Goal: Information Seeking & Learning: Find specific fact

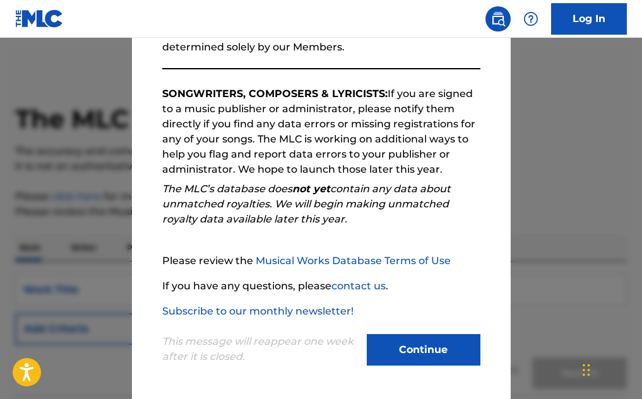
scroll to position [178, 0]
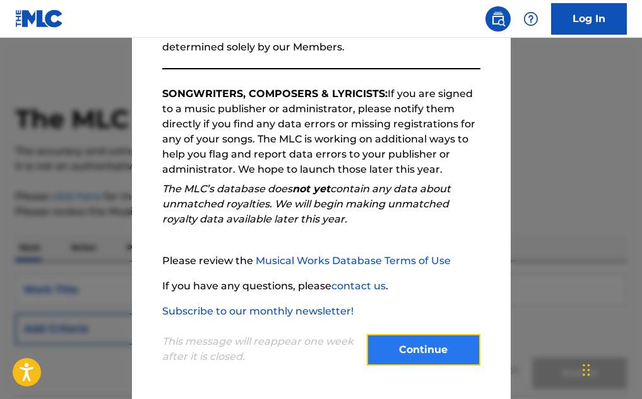
click at [396, 355] on button "Continue" at bounding box center [424, 350] width 114 height 32
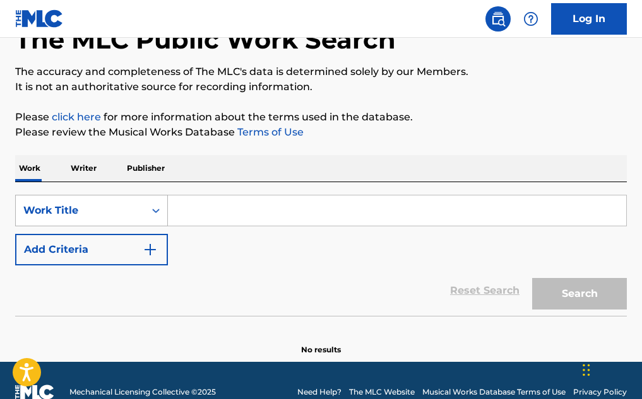
scroll to position [109, 0]
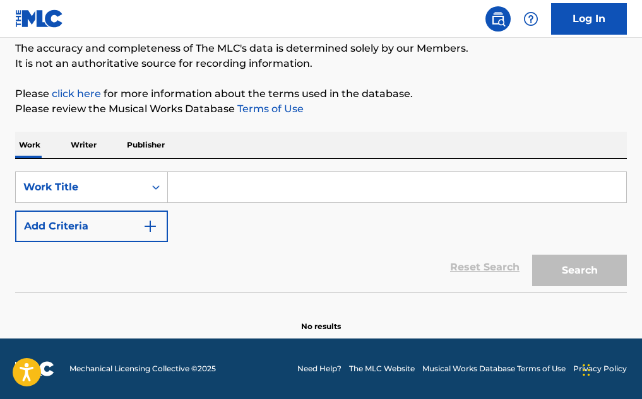
click at [238, 185] on input "Search Form" at bounding box center [397, 187] width 458 height 30
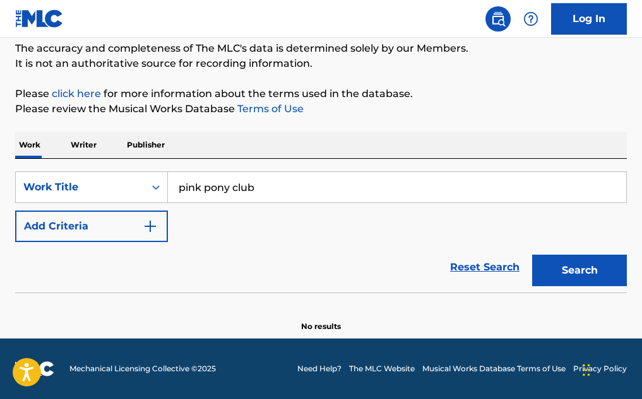
type input "pink pony club"
click at [532, 255] on button "Search" at bounding box center [579, 271] width 95 height 32
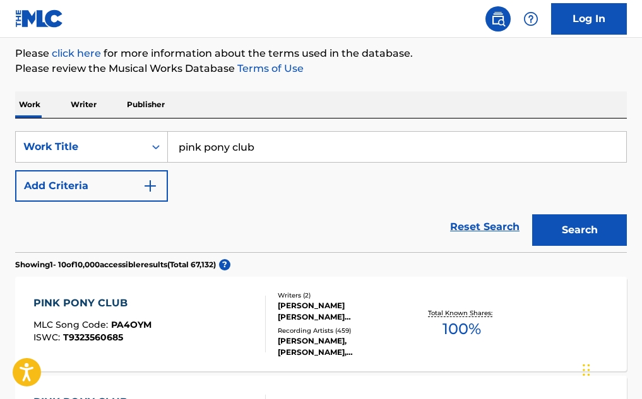
scroll to position [235, 0]
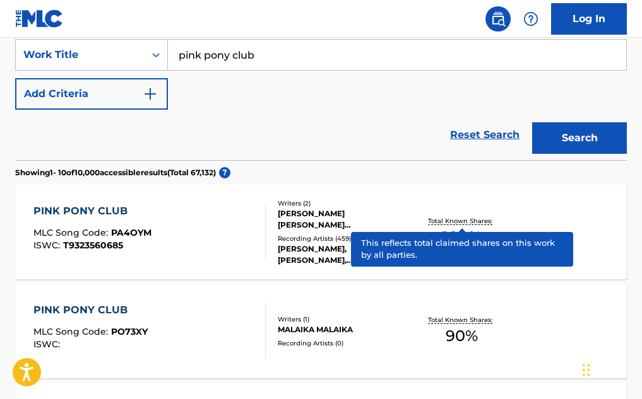
click at [472, 226] on p "Total Known Shares:" at bounding box center [462, 220] width 68 height 9
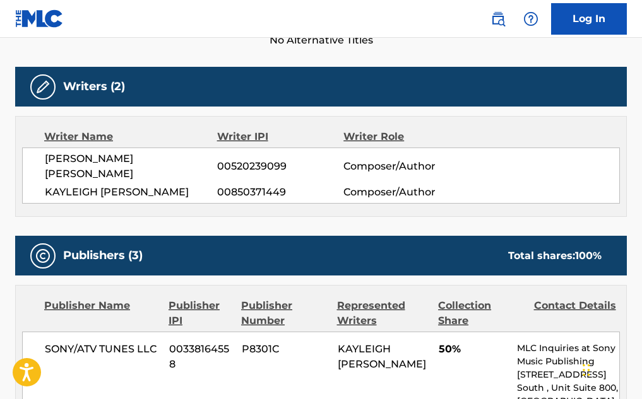
scroll to position [379, 0]
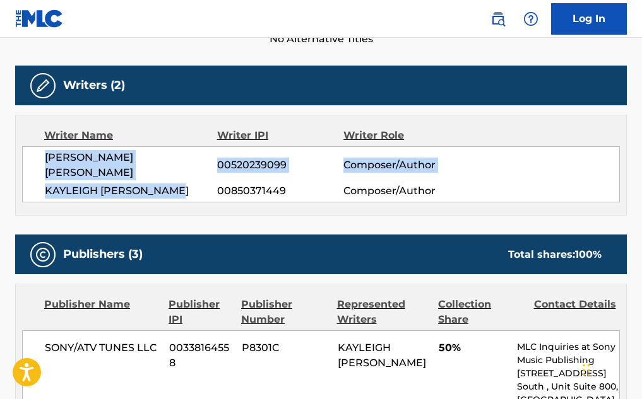
drag, startPoint x: 46, startPoint y: 157, endPoint x: 203, endPoint y: 173, distance: 157.9
click at [203, 173] on div "[PERSON_NAME] [PERSON_NAME] 00520239099 Composer/Author [PERSON_NAME] 008503714…" at bounding box center [320, 174] width 597 height 56
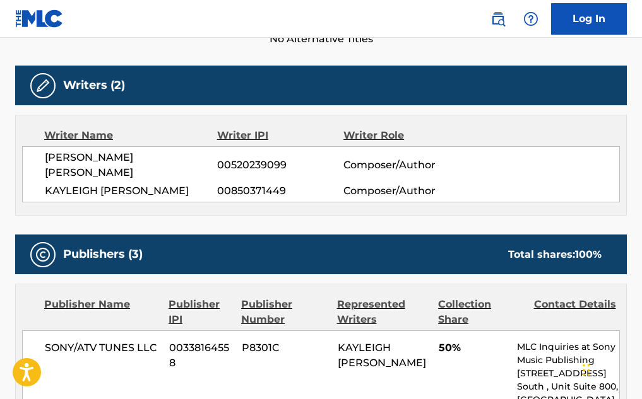
click at [228, 184] on span "00850371449" at bounding box center [280, 191] width 126 height 15
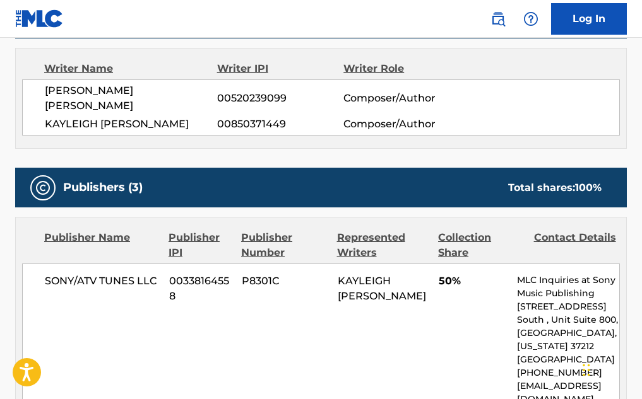
scroll to position [442, 0]
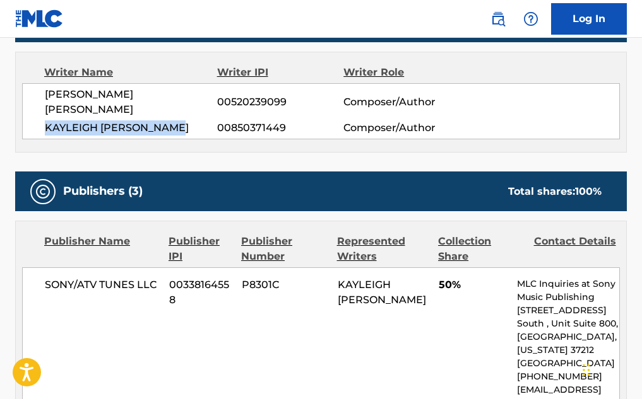
drag, startPoint x: 43, startPoint y: 112, endPoint x: 195, endPoint y: 118, distance: 152.2
click at [195, 118] on div "[PERSON_NAME] [PERSON_NAME] 00520239099 Composer/Author [PERSON_NAME] 008503714…" at bounding box center [320, 111] width 597 height 56
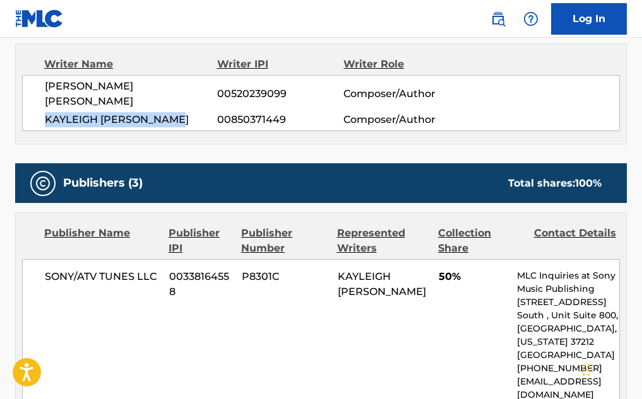
scroll to position [379, 0]
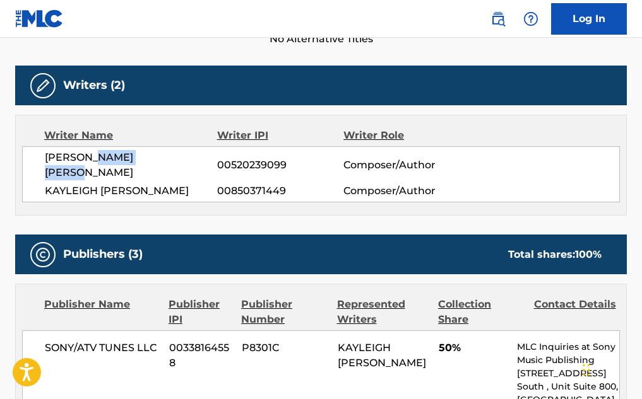
drag, startPoint x: 91, startPoint y: 156, endPoint x: 187, endPoint y: 156, distance: 96.5
click at [187, 156] on span "[PERSON_NAME] [PERSON_NAME]" at bounding box center [131, 165] width 172 height 30
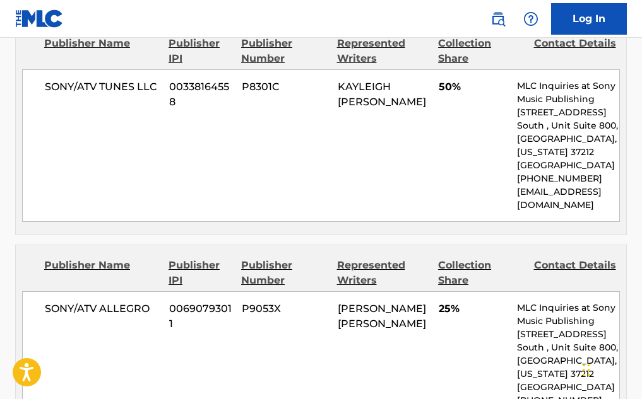
scroll to position [568, 0]
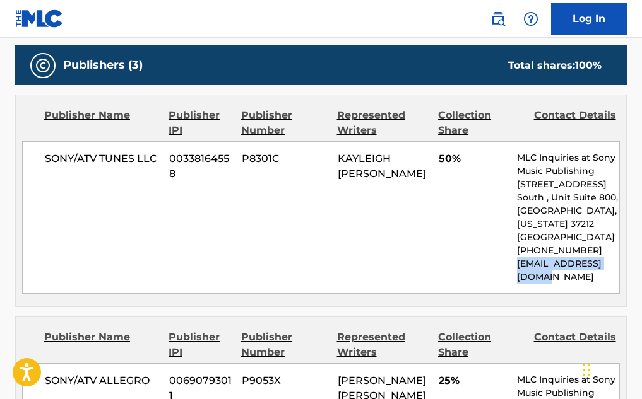
drag, startPoint x: 517, startPoint y: 249, endPoint x: 626, endPoint y: 264, distance: 110.8
